Goal: Transaction & Acquisition: Book appointment/travel/reservation

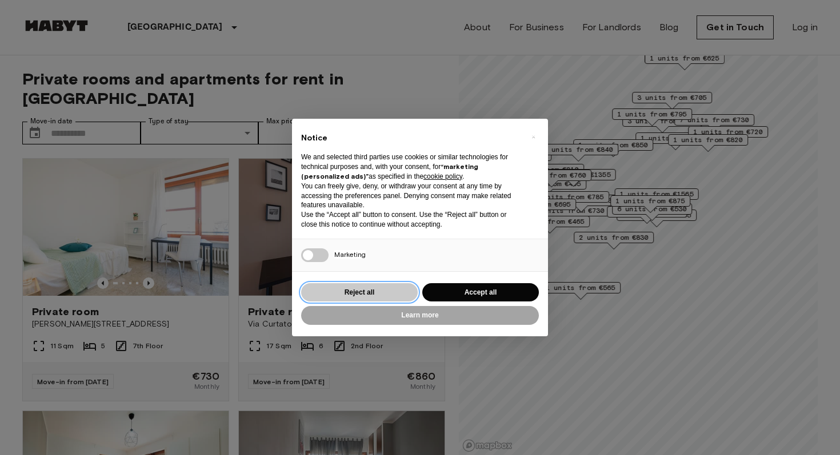
click at [355, 293] on button "Reject all" at bounding box center [359, 292] width 117 height 19
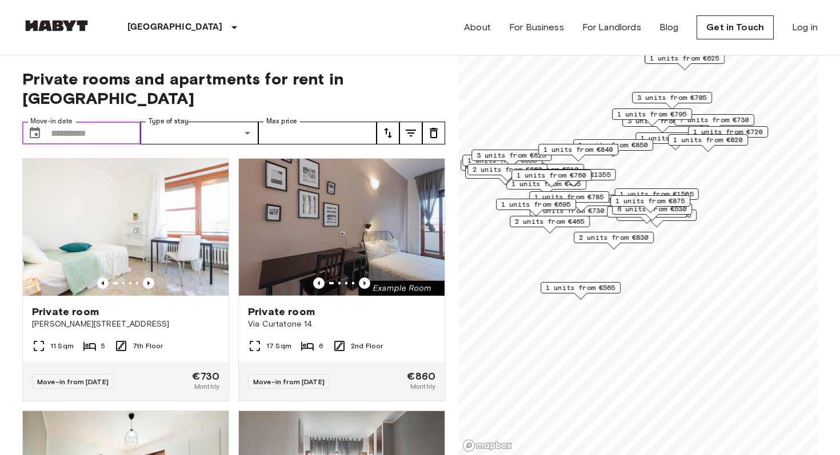
click at [89, 122] on input "Move-in date" at bounding box center [96, 133] width 90 height 23
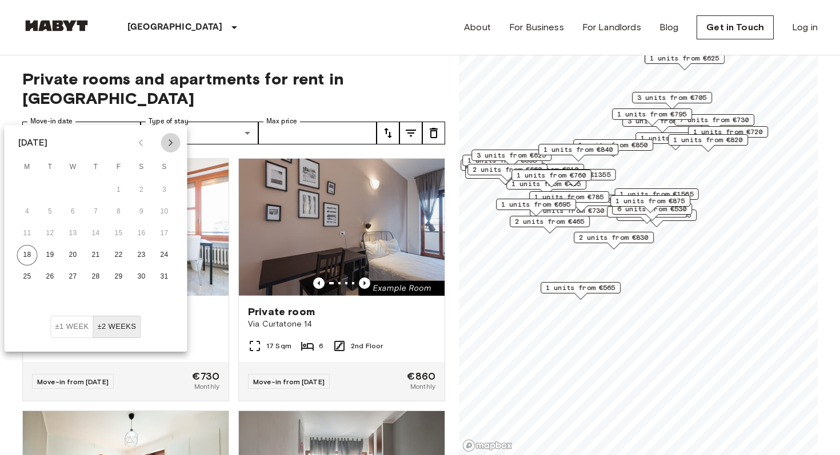
click at [168, 138] on icon "Next month" at bounding box center [171, 143] width 14 height 14
click at [30, 191] on button "1" at bounding box center [27, 190] width 21 height 21
type input "**********"
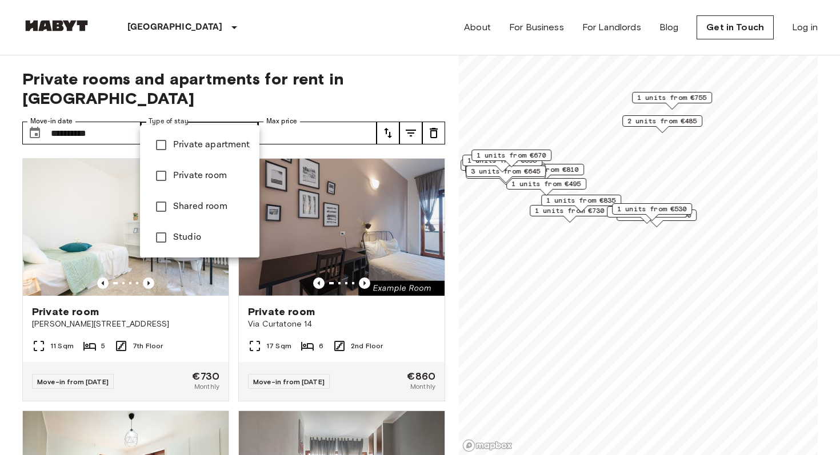
click at [206, 179] on span "Private room" at bounding box center [211, 176] width 77 height 14
type input "**********"
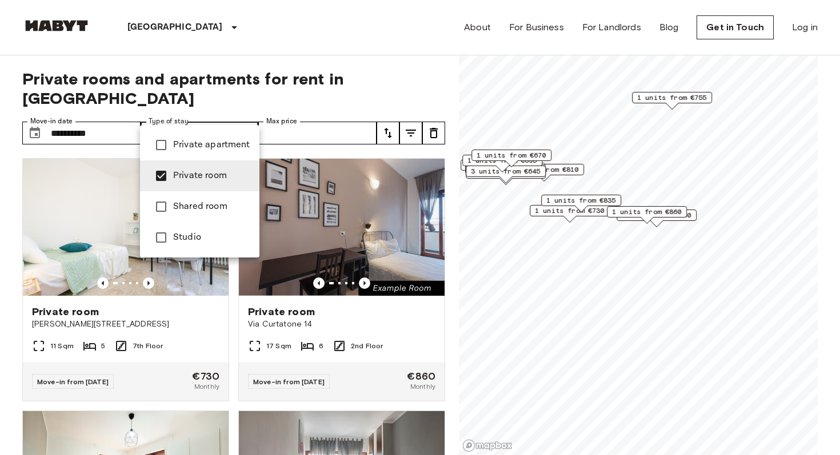
click at [314, 75] on div at bounding box center [420, 227] width 840 height 455
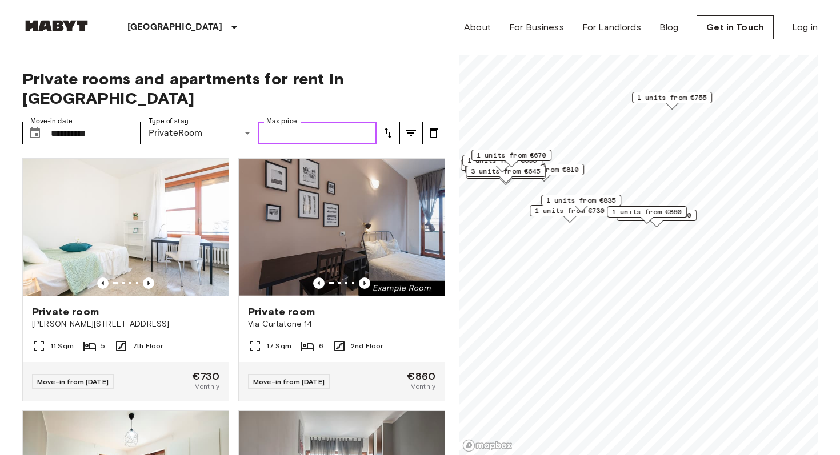
click at [330, 122] on input "Max price" at bounding box center [317, 133] width 118 height 23
click at [413, 126] on icon "tune" at bounding box center [411, 133] width 14 height 14
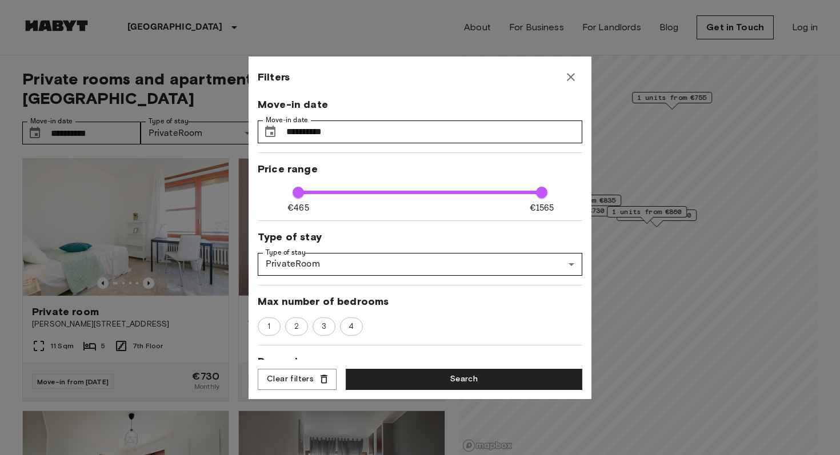
click at [584, 77] on div "**********" at bounding box center [419, 228] width 343 height 343
click at [577, 77] on button "button" at bounding box center [570, 77] width 23 height 23
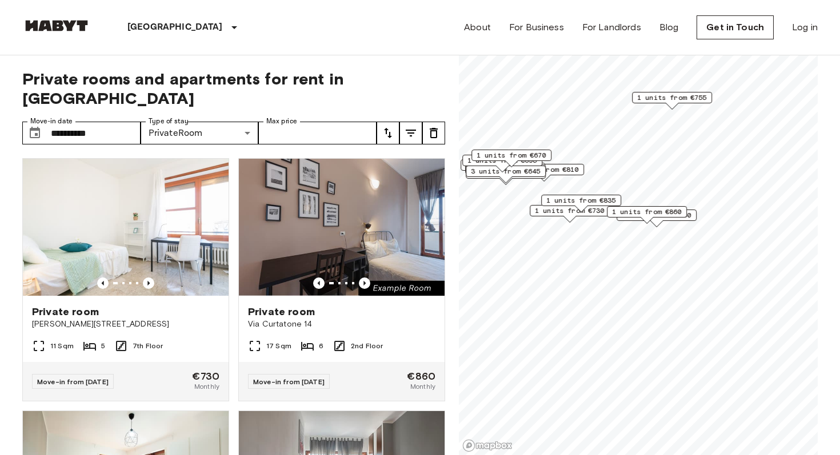
click at [387, 126] on icon "tune" at bounding box center [388, 133] width 14 height 14
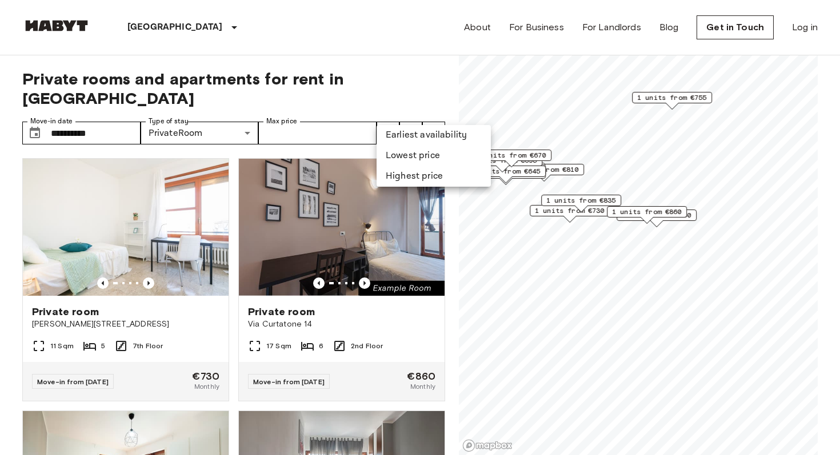
click at [408, 148] on li "Lowest price" at bounding box center [433, 156] width 114 height 21
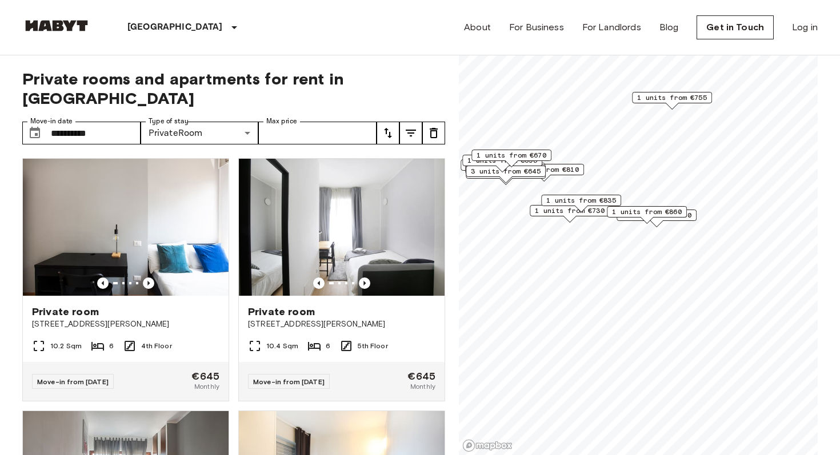
click at [170, 319] on span "Via Carlo Marx, 6, 20153 Milano, IT" at bounding box center [125, 324] width 187 height 11
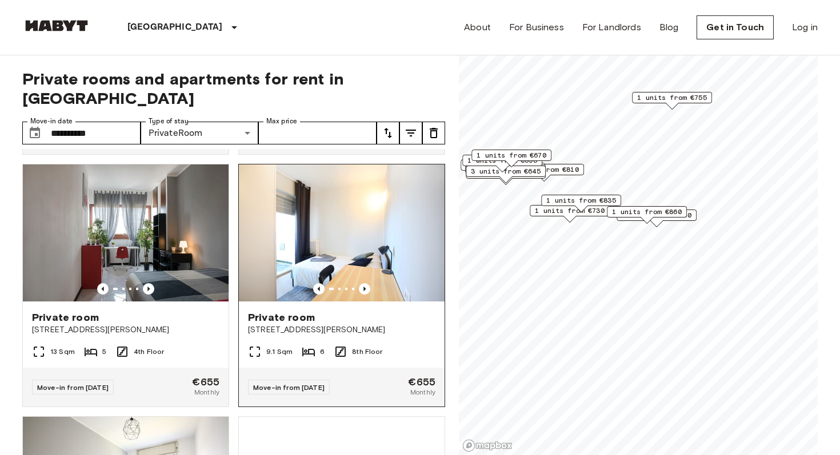
scroll to position [248, 0]
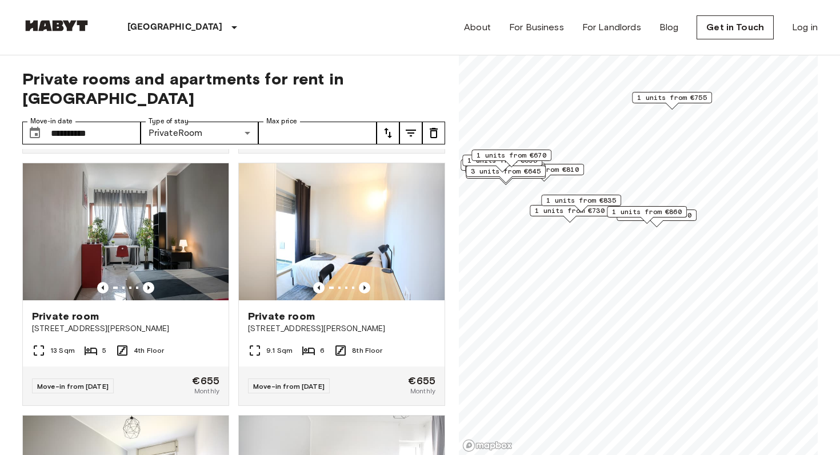
click at [364, 29] on div "Milan Europe Amsterdam Berlin Brussels Cologne Dusseldorf Frankfurt Graz Hambur…" at bounding box center [419, 27] width 795 height 55
click at [342, 71] on span "Private rooms and apartments for rent in Milan" at bounding box center [233, 88] width 423 height 39
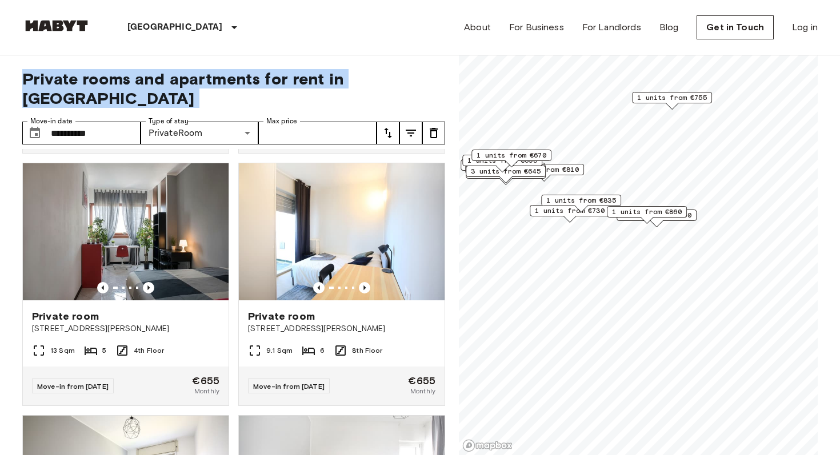
click at [342, 71] on span "Private rooms and apartments for rent in Milan" at bounding box center [233, 88] width 423 height 39
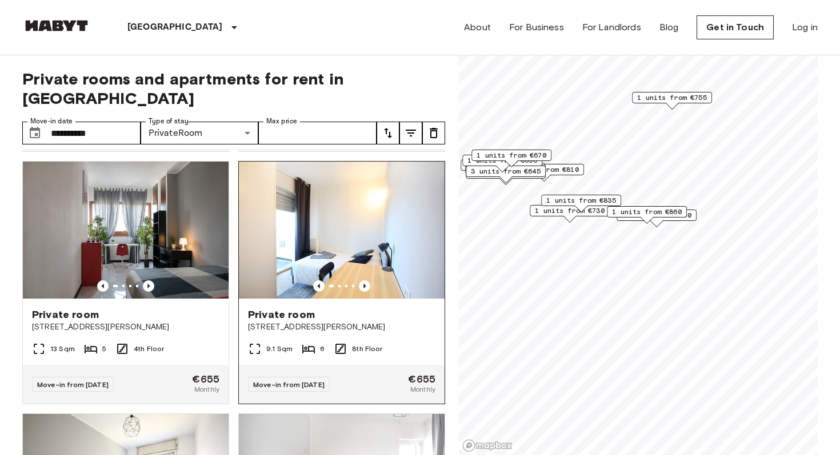
scroll to position [249, 0]
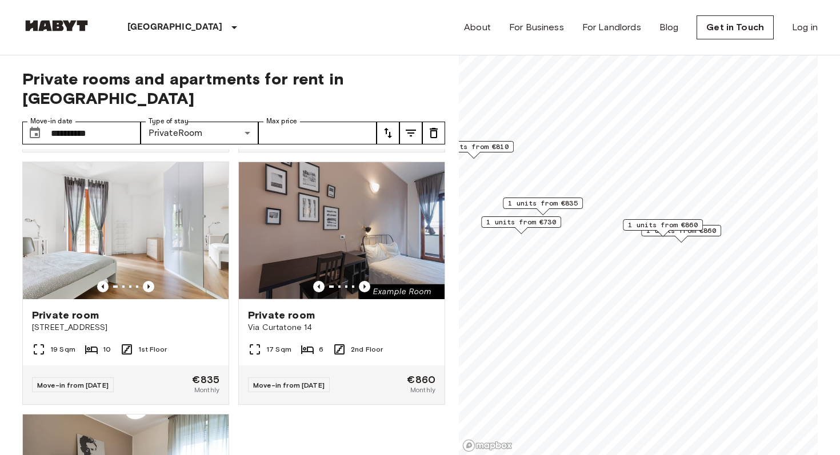
click at [539, 223] on span "1 units from €730" at bounding box center [521, 222] width 70 height 10
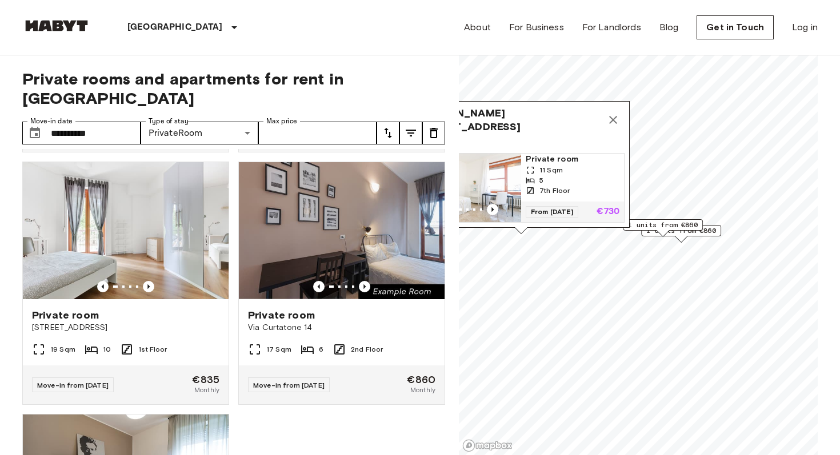
click at [541, 178] on span "5" at bounding box center [541, 180] width 4 height 10
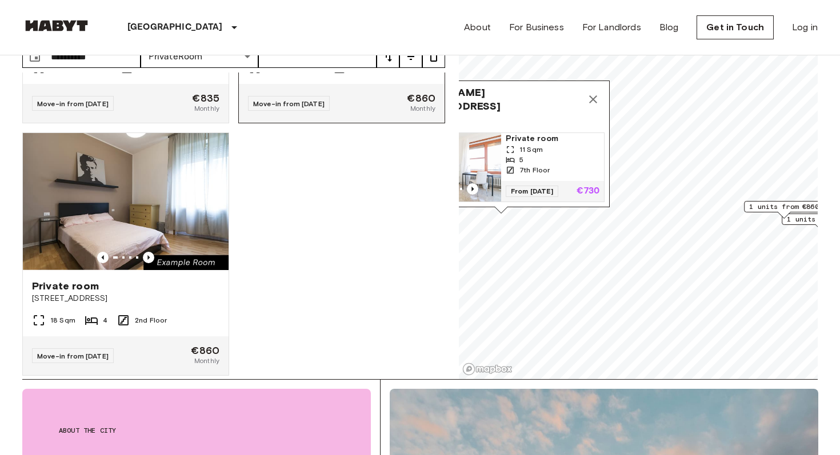
scroll to position [37, 0]
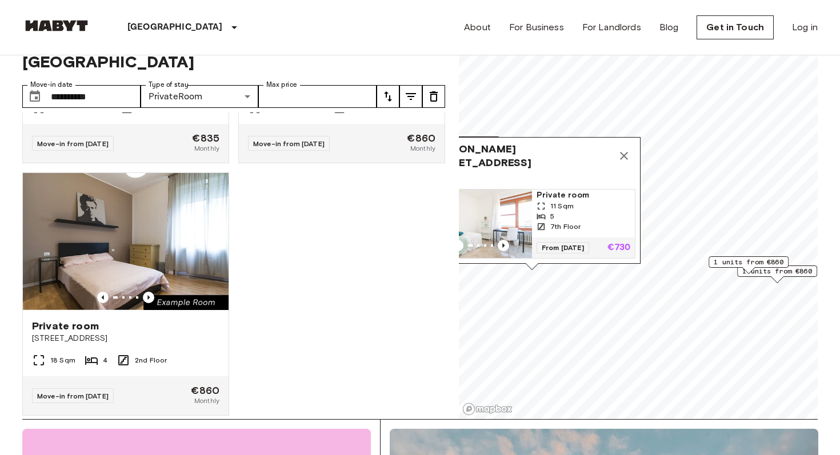
click at [626, 162] on icon "Map marker" at bounding box center [624, 156] width 14 height 14
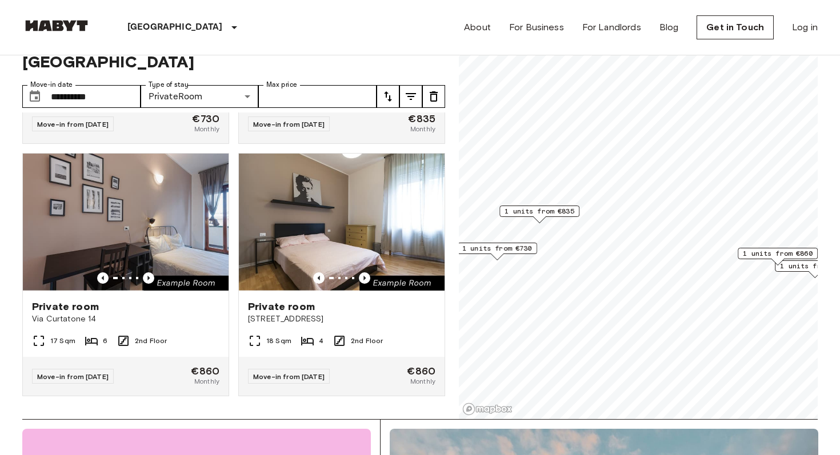
scroll to position [202, 0]
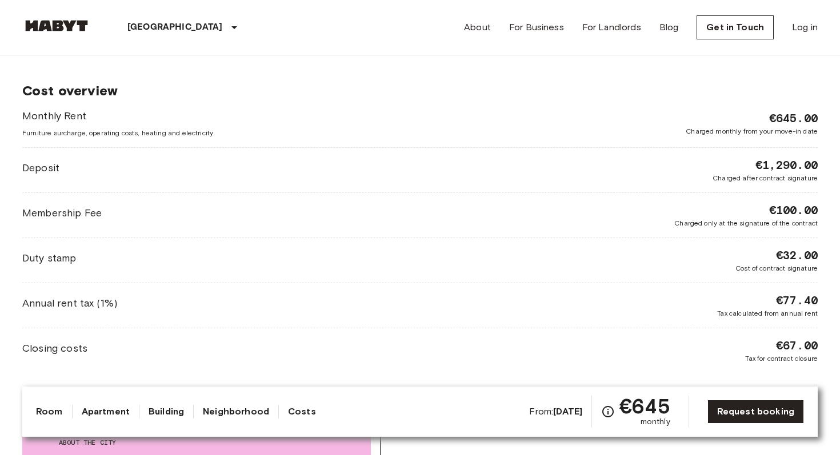
scroll to position [1419, 0]
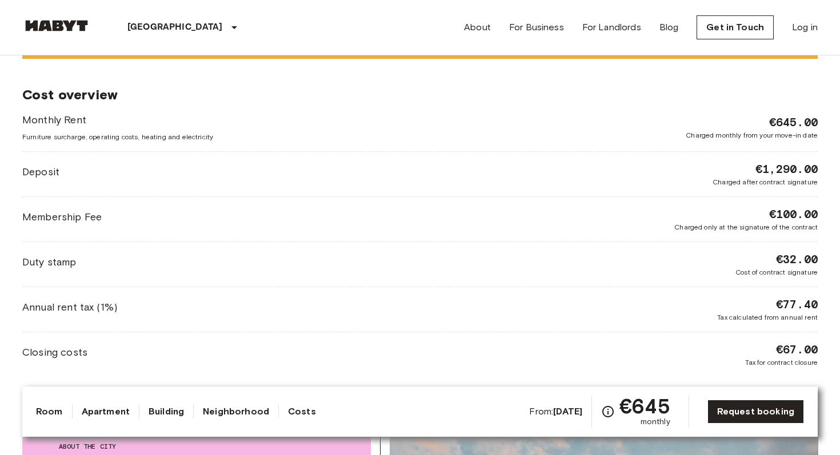
click at [69, 219] on span "Membership Fee" at bounding box center [61, 217] width 79 height 15
click at [70, 218] on span "Membership Fee" at bounding box center [61, 217] width 79 height 15
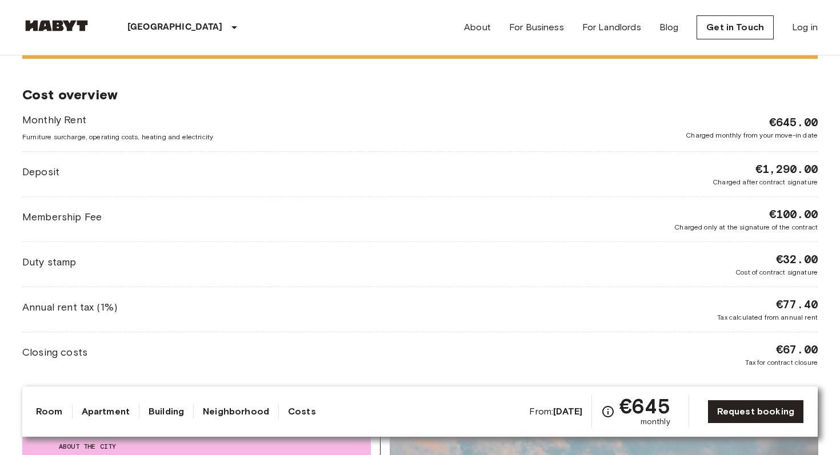
click at [70, 218] on span "Membership Fee" at bounding box center [61, 217] width 79 height 15
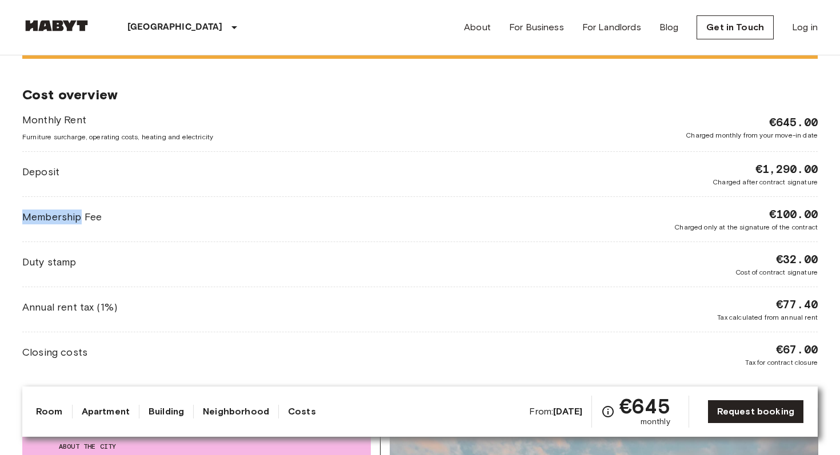
click at [70, 218] on span "Membership Fee" at bounding box center [61, 217] width 79 height 15
click at [65, 215] on span "Membership Fee" at bounding box center [61, 217] width 79 height 15
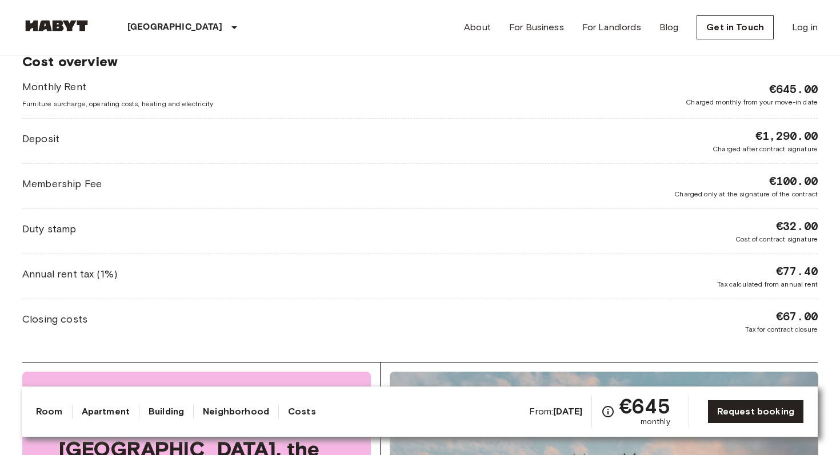
scroll to position [1458, 0]
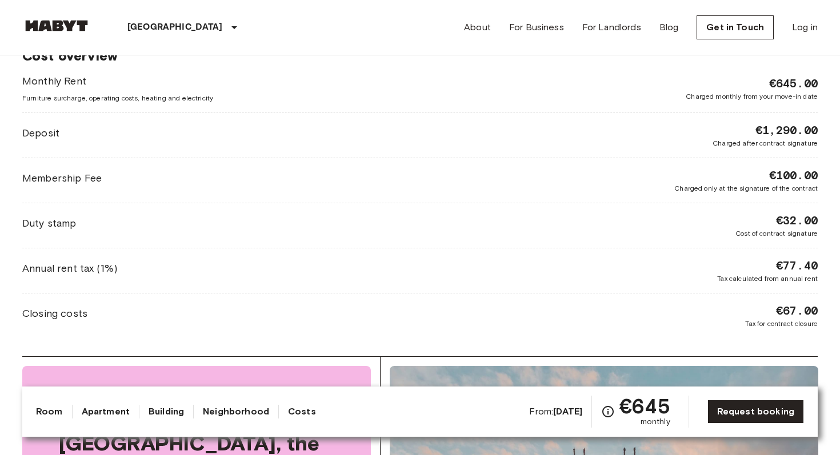
click at [65, 215] on div "Duty stamp €32.00 Cost of contract signature" at bounding box center [419, 225] width 795 height 26
click at [42, 275] on span "Annual rent tax (1%)" at bounding box center [69, 268] width 95 height 15
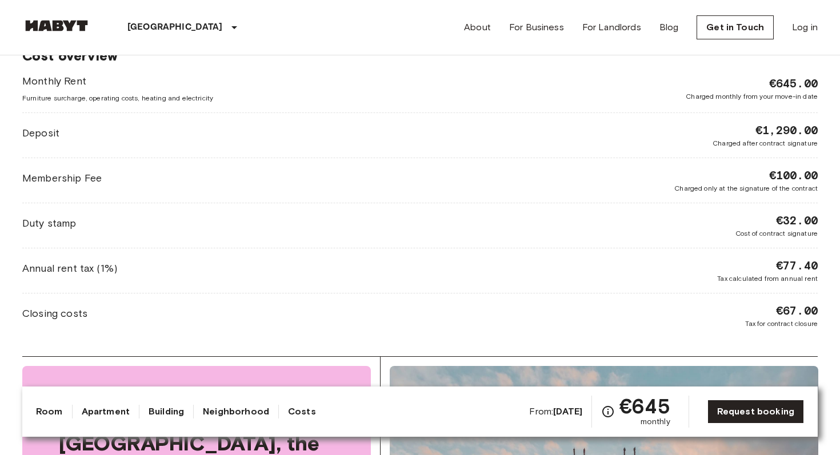
click at [42, 275] on span "Annual rent tax (1%)" at bounding box center [69, 268] width 95 height 15
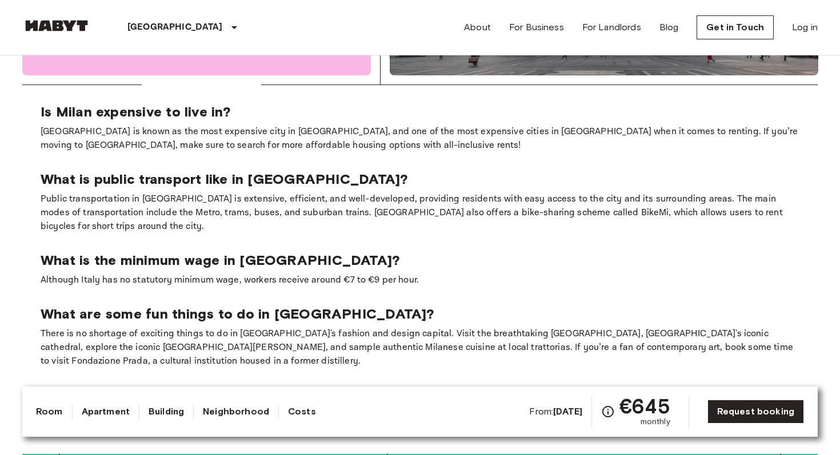
scroll to position [2034, 0]
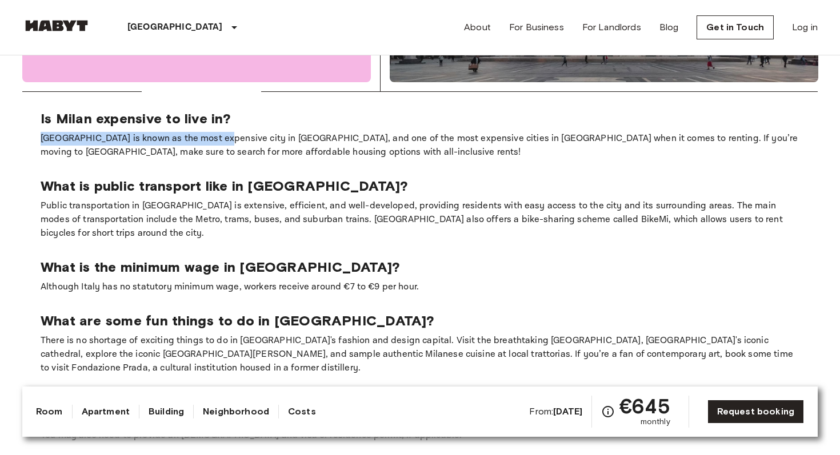
drag, startPoint x: 34, startPoint y: 112, endPoint x: 214, endPoint y: 112, distance: 179.9
click at [214, 113] on section "Is Milan expensive to live in? Milan is known as the most expensive city in Ita…" at bounding box center [419, 276] width 795 height 369
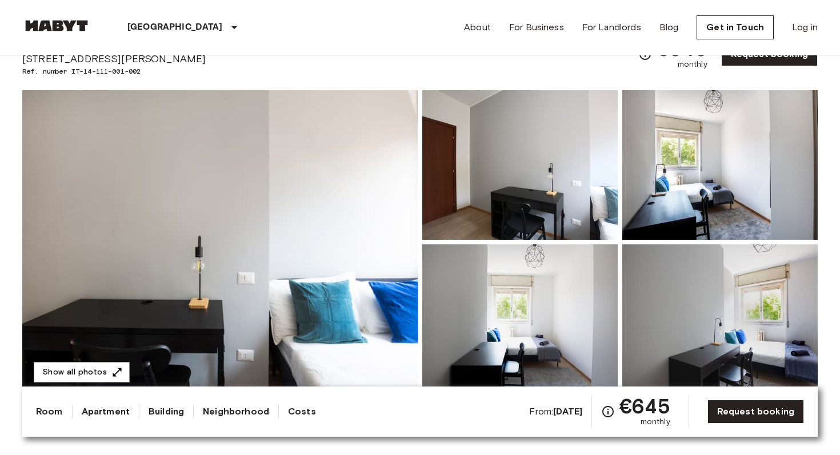
scroll to position [66, 0]
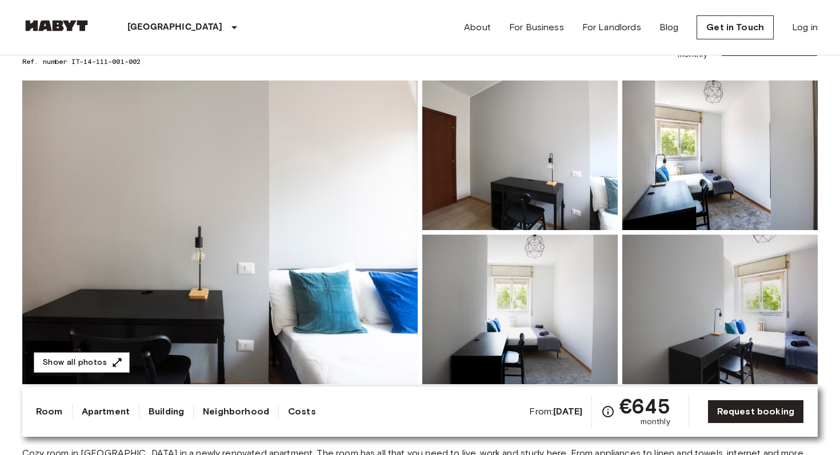
click at [214, 112] on img at bounding box center [219, 233] width 395 height 304
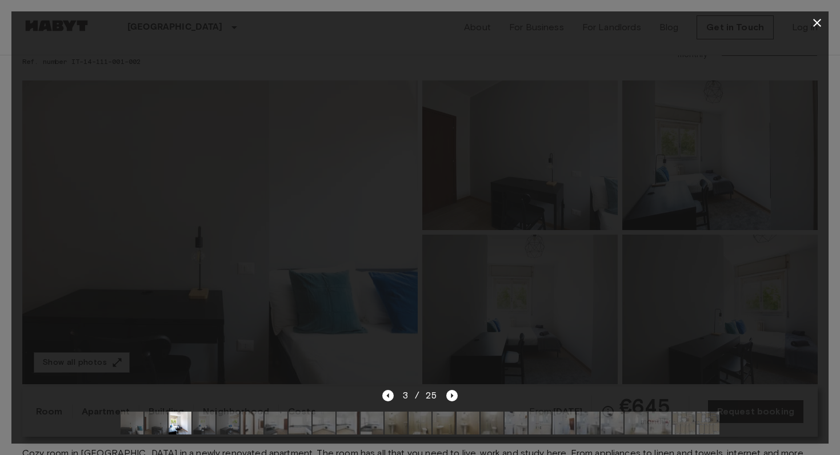
click at [118, 84] on div at bounding box center [419, 211] width 817 height 355
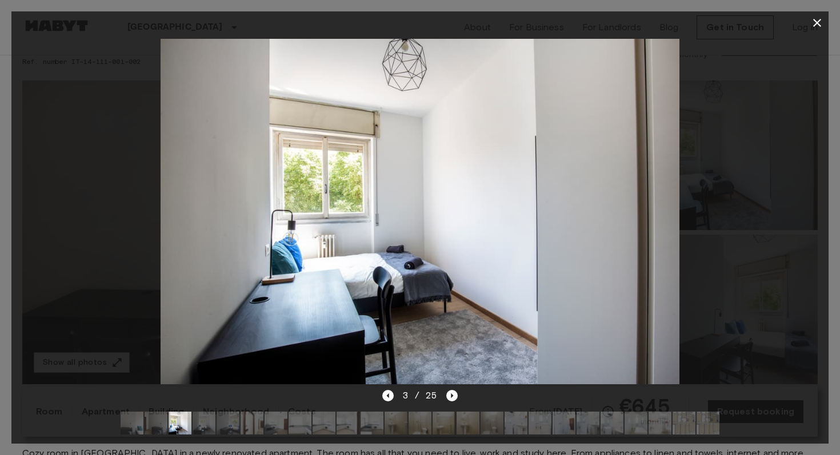
click at [812, 26] on icon "button" at bounding box center [817, 23] width 14 height 14
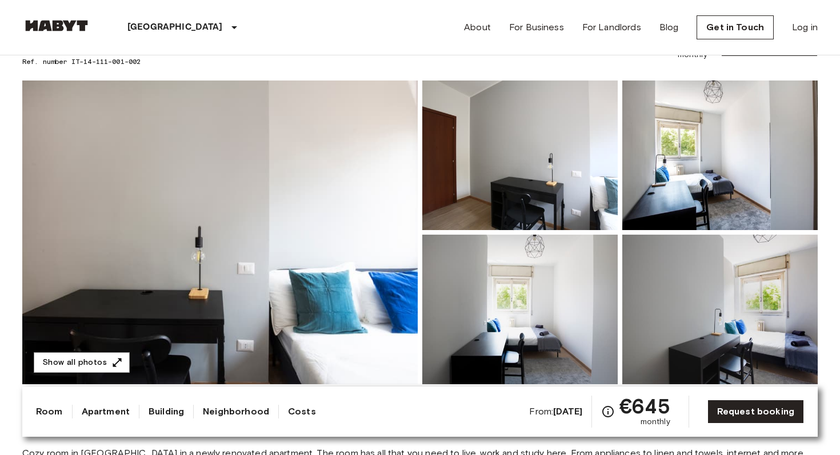
scroll to position [0, 0]
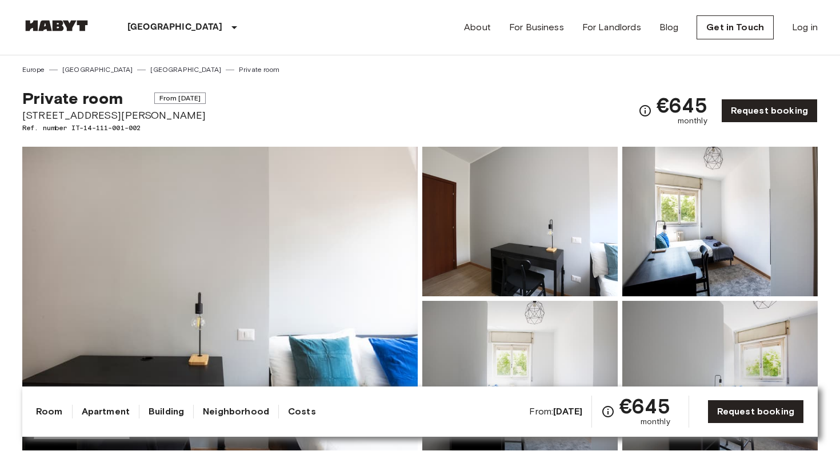
click at [130, 308] on img at bounding box center [219, 299] width 395 height 304
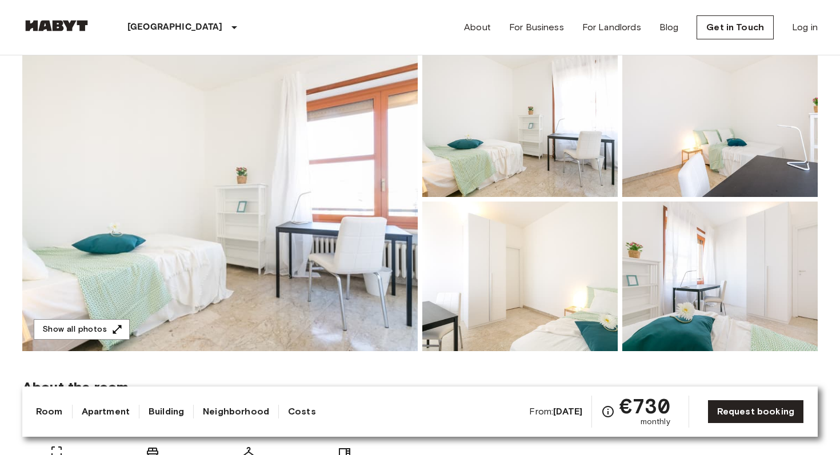
scroll to position [97, 0]
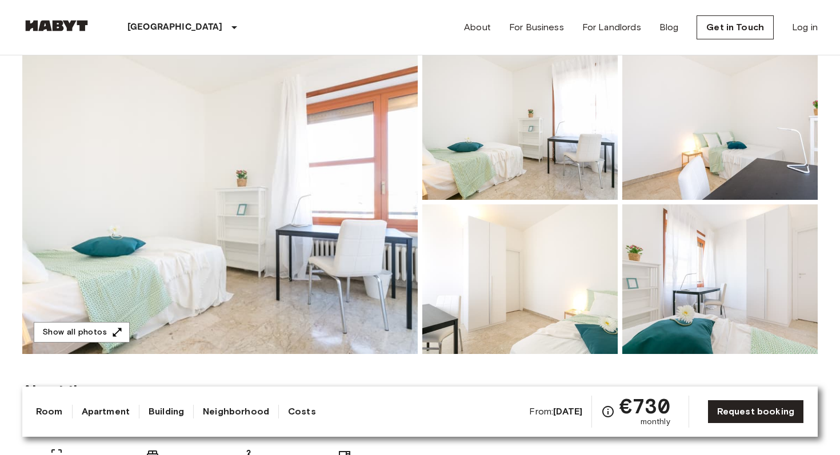
click at [314, 235] on img at bounding box center [219, 202] width 395 height 304
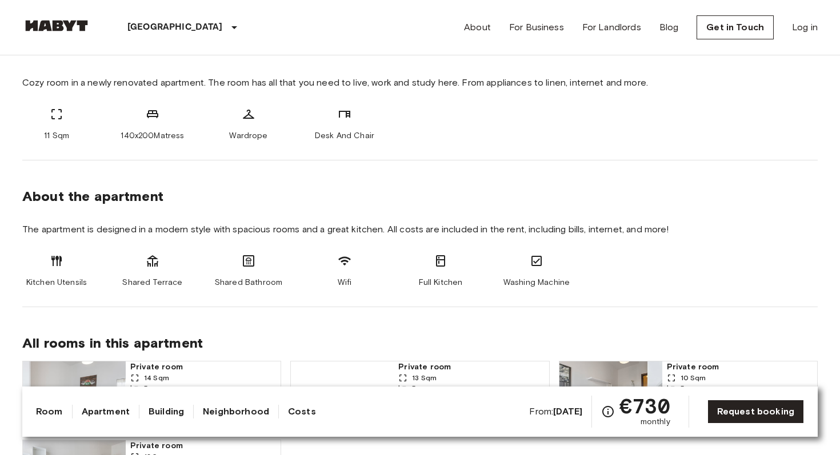
scroll to position [436, 0]
drag, startPoint x: 493, startPoint y: 231, endPoint x: 504, endPoint y: 231, distance: 11.4
click at [504, 231] on span "The apartment is designed in a modern style with spacious rooms and a great kit…" at bounding box center [419, 230] width 795 height 13
drag, startPoint x: 524, startPoint y: 236, endPoint x: 571, endPoint y: 236, distance: 46.8
click at [572, 236] on span "The apartment is designed in a modern style with spacious rooms and a great kit…" at bounding box center [419, 230] width 795 height 13
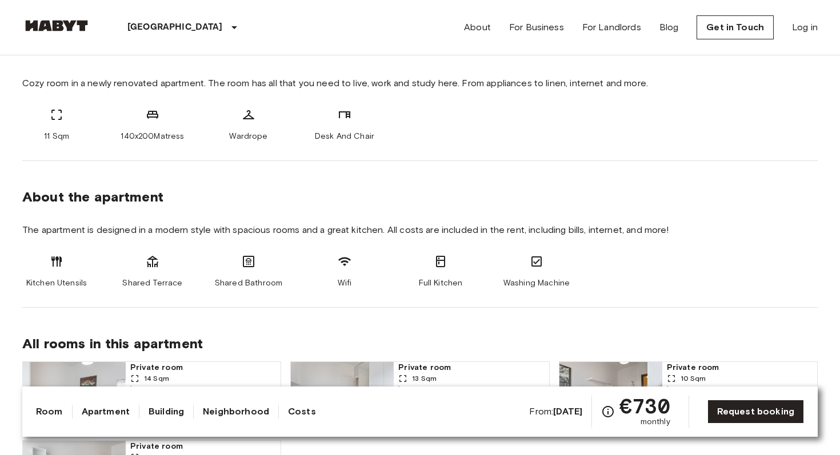
drag, startPoint x: 578, startPoint y: 235, endPoint x: 605, endPoint y: 235, distance: 26.8
click at [605, 235] on span "The apartment is designed in a modern style with spacious rooms and a great kit…" at bounding box center [419, 230] width 795 height 13
drag, startPoint x: 126, startPoint y: 140, endPoint x: 149, endPoint y: 140, distance: 22.8
click at [149, 140] on span "140x200Matress" at bounding box center [152, 136] width 63 height 11
click at [243, 135] on span "Wardrope" at bounding box center [248, 136] width 38 height 11
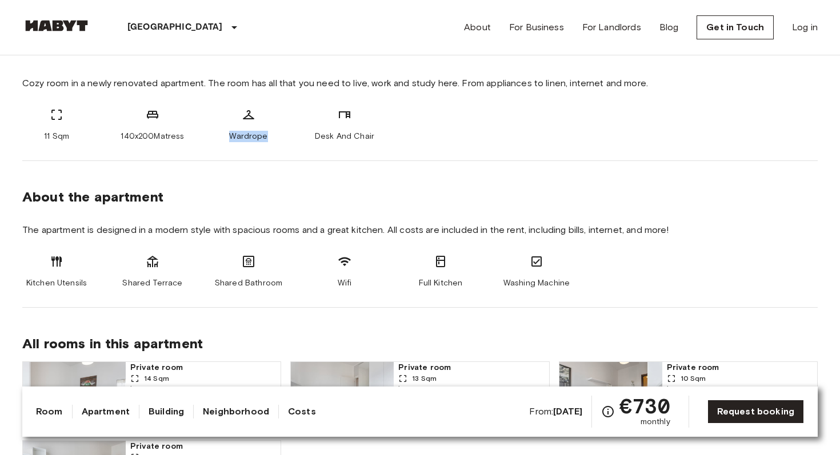
click at [243, 135] on span "Wardrope" at bounding box center [248, 136] width 38 height 11
click at [167, 199] on div "About the apartment" at bounding box center [419, 196] width 795 height 17
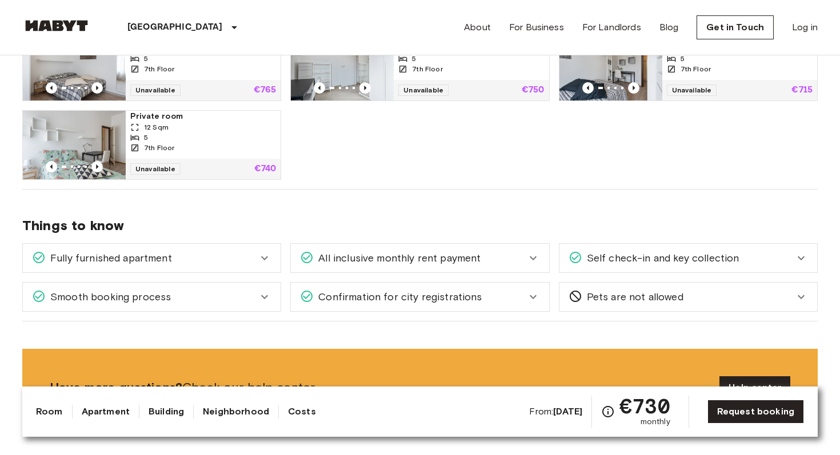
scroll to position [791, 0]
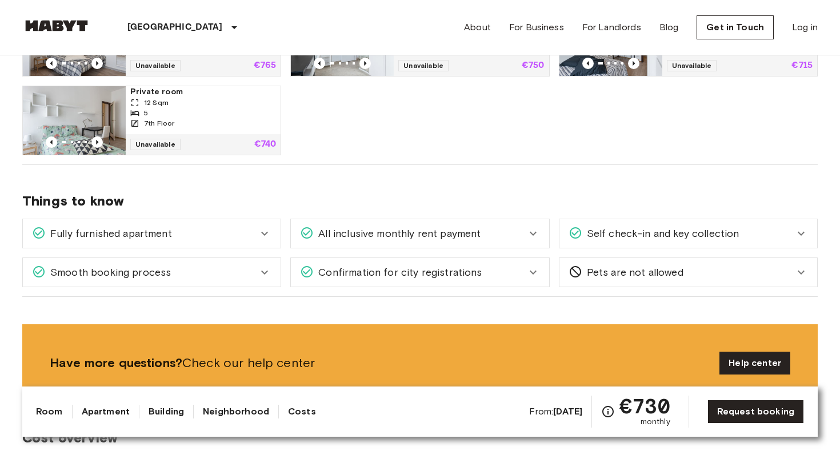
click at [527, 242] on div "All inclusive monthly rent payment" at bounding box center [420, 233] width 258 height 29
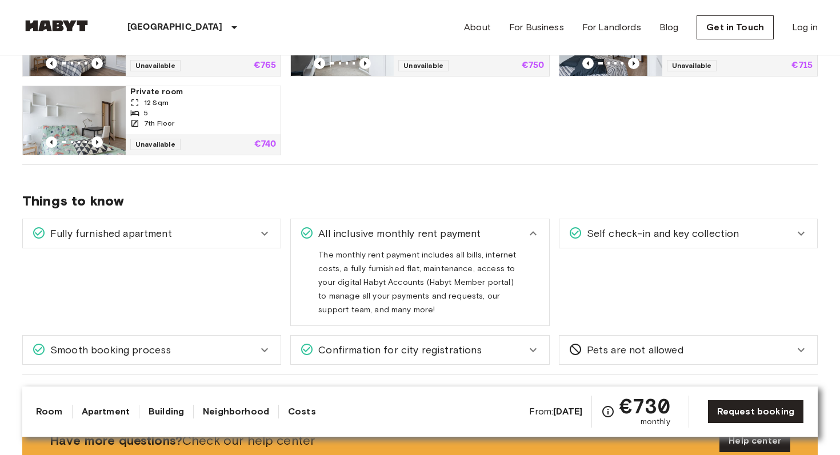
click at [527, 242] on div "All inclusive monthly rent payment" at bounding box center [420, 233] width 258 height 29
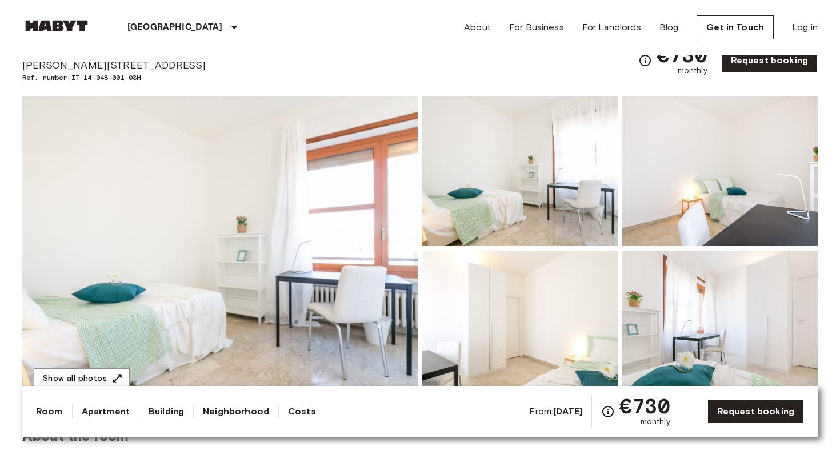
scroll to position [51, 0]
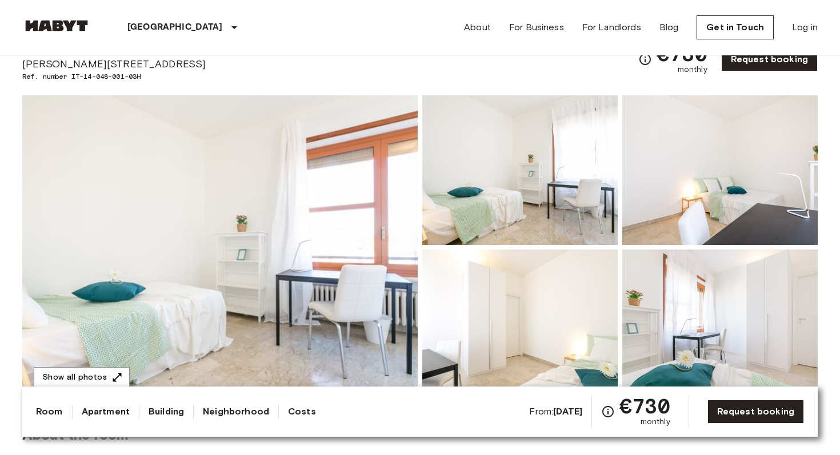
click at [239, 414] on link "Neighborhood" at bounding box center [236, 412] width 66 height 14
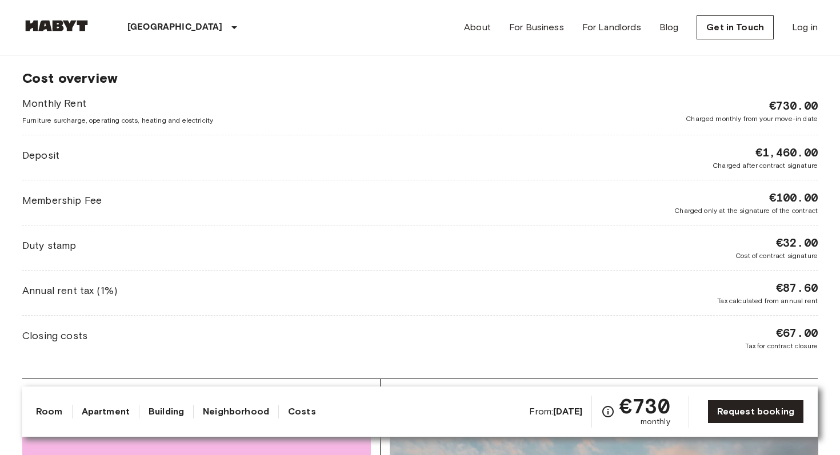
scroll to position [1134, 0]
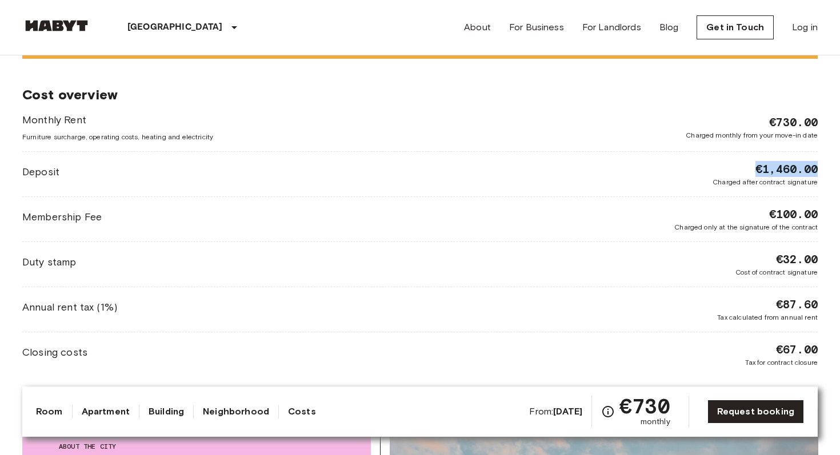
drag, startPoint x: 757, startPoint y: 170, endPoint x: 828, endPoint y: 168, distance: 70.8
click at [828, 168] on div "[GEOGRAPHIC_DATA] [GEOGRAPHIC_DATA] [GEOGRAPHIC_DATA] Private room Private room…" at bounding box center [420, 179] width 822 height 2516
click at [621, 177] on div "Deposit €1,460.00 Charged after contract signature" at bounding box center [419, 174] width 795 height 26
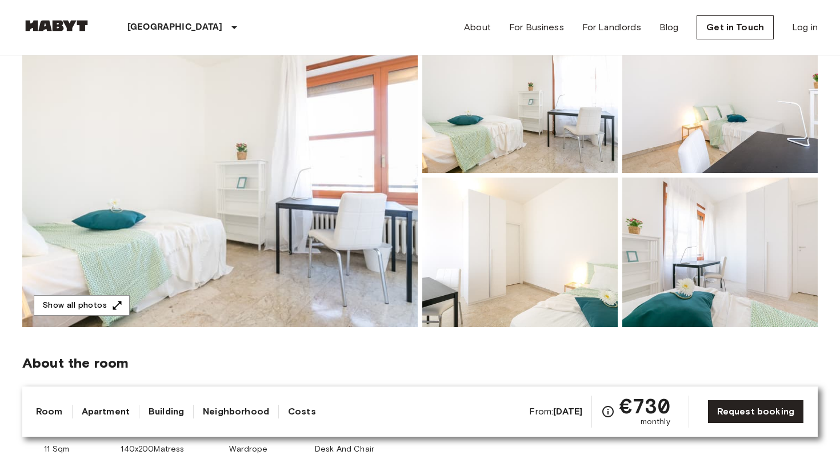
scroll to position [0, 0]
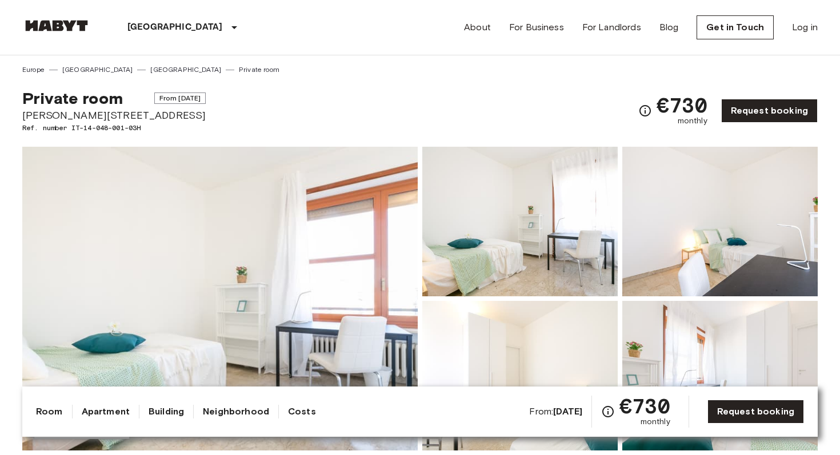
click at [288, 409] on link "Costs" at bounding box center [302, 412] width 28 height 14
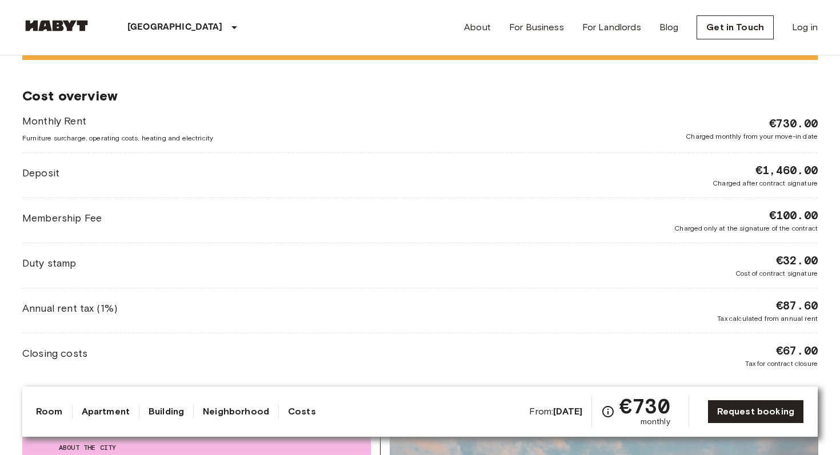
scroll to position [1138, 0]
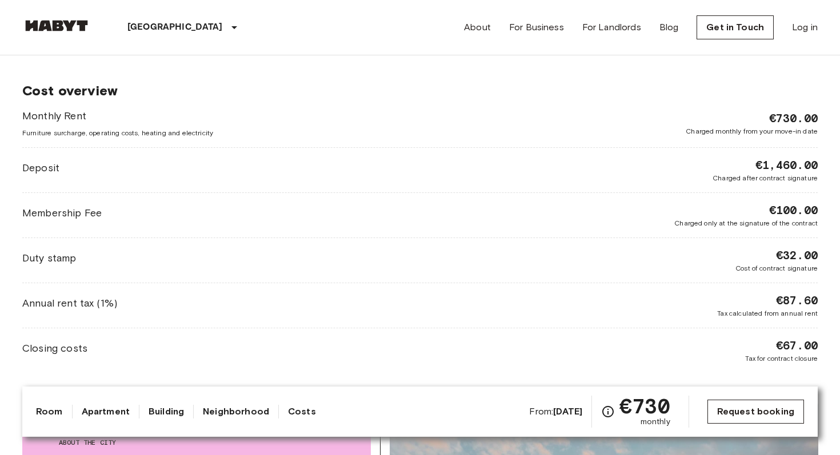
click at [749, 407] on link "Request booking" at bounding box center [755, 412] width 97 height 24
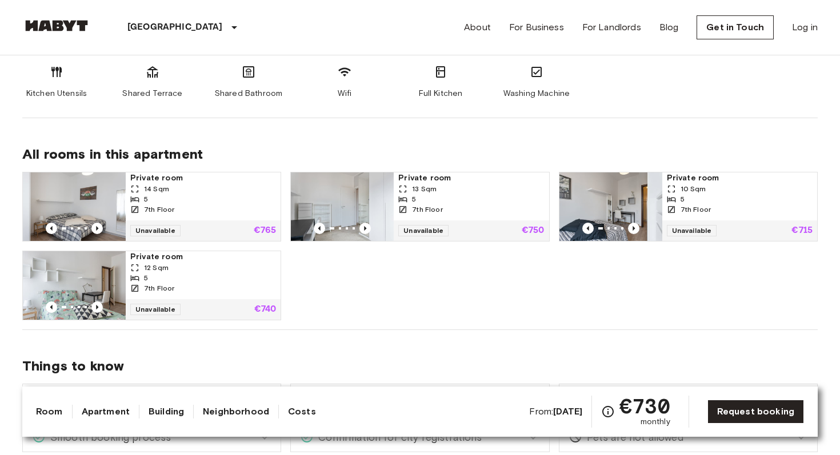
scroll to position [0, 0]
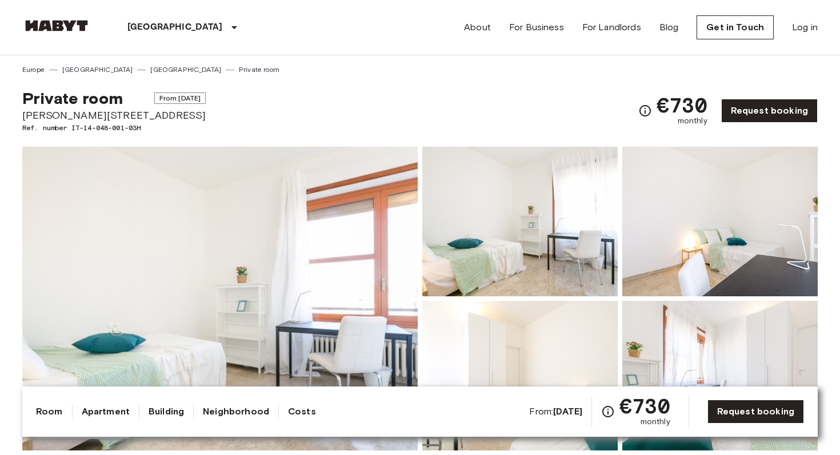
click at [730, 394] on div "Room Apartment Building Neighborhood Costs From: [DATE] €730 monthly Request bo…" at bounding box center [419, 412] width 795 height 50
click at [729, 403] on link "Request booking" at bounding box center [755, 412] width 97 height 24
